Goal: Information Seeking & Learning: Find specific fact

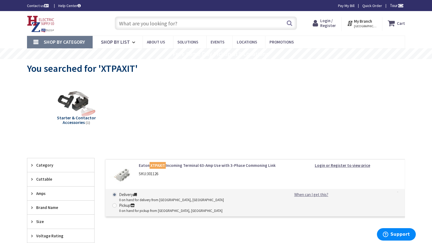
type input "Woodall Rodgers Fwy, Dallas, TX 75201, USA"
